Goal: Navigation & Orientation: Find specific page/section

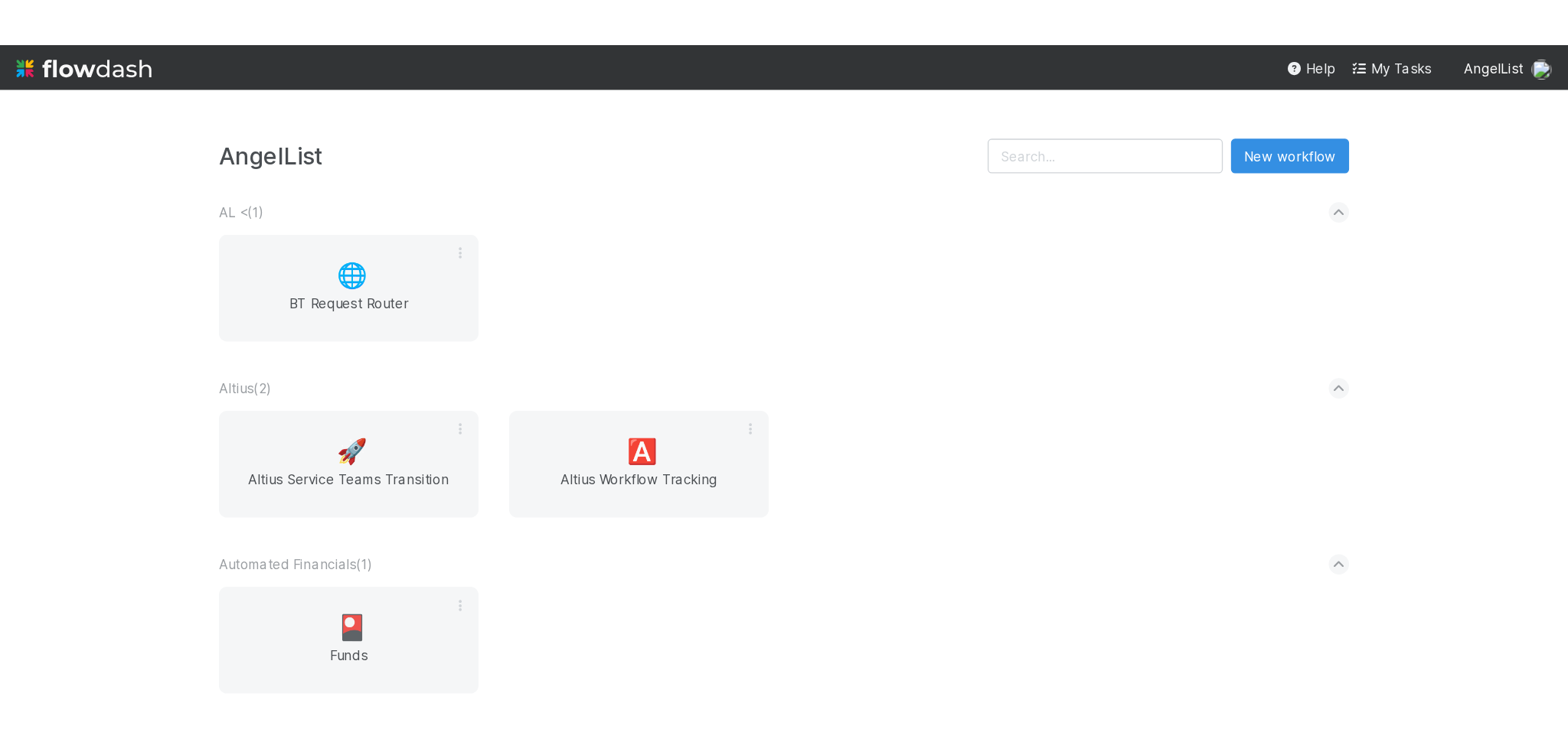
scroll to position [536, 0]
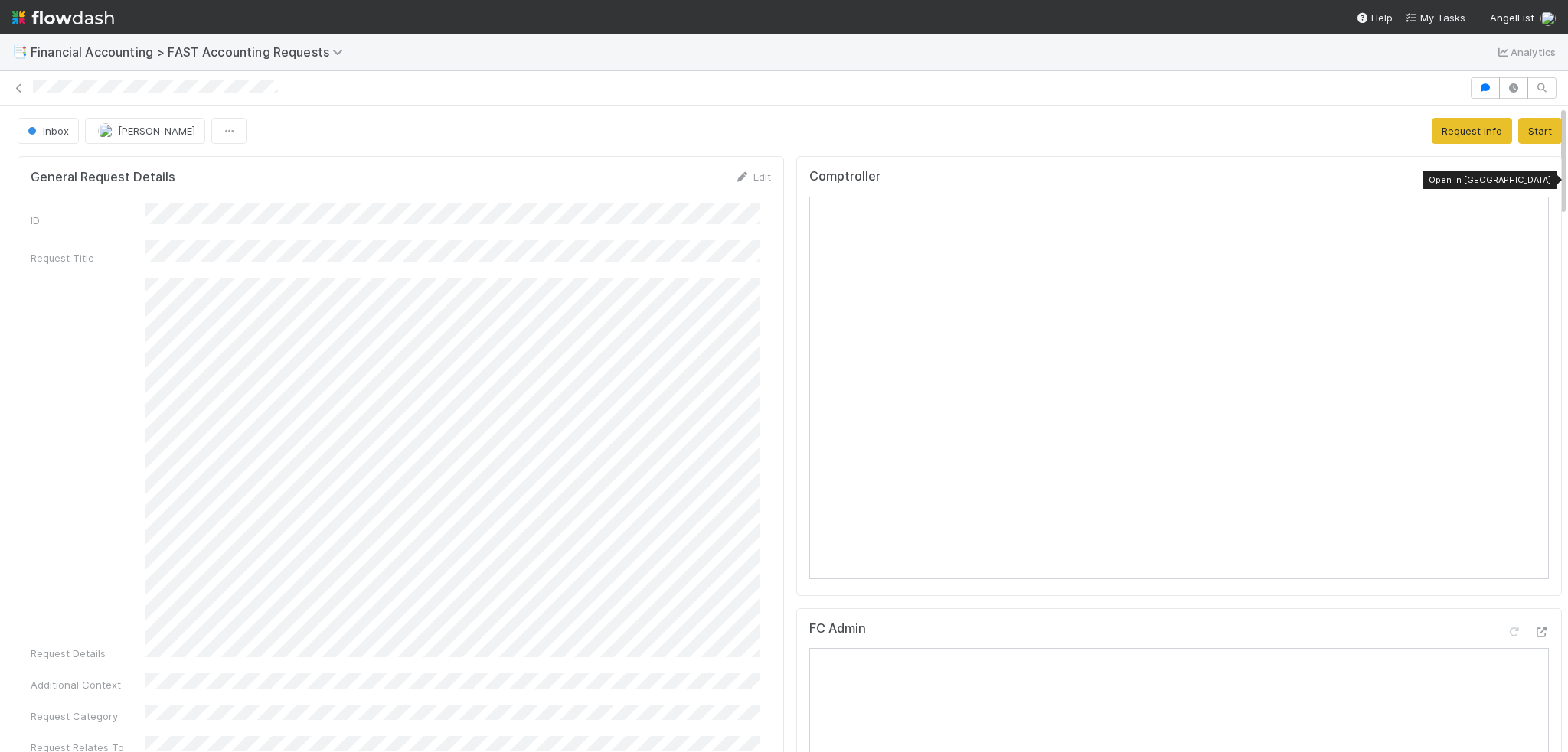
click at [1533, 180] on icon at bounding box center [1541, 180] width 15 height 10
